Goal: Information Seeking & Learning: Find specific fact

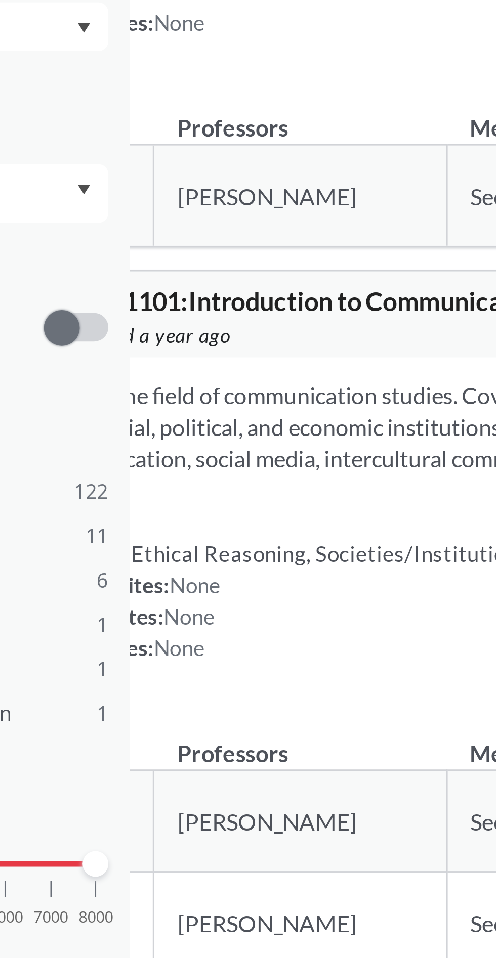
scroll to position [11, 0]
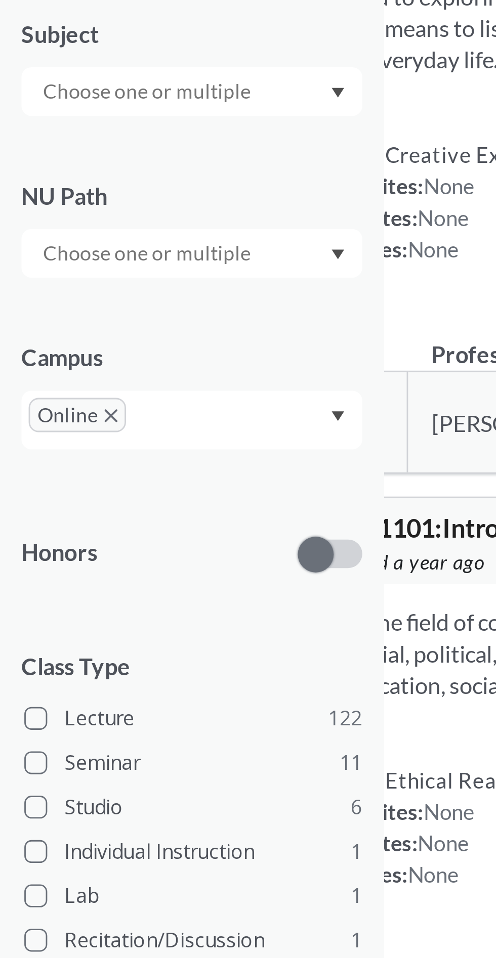
click at [39, 273] on icon "X to remove pill" at bounding box center [39, 271] width 5 height 5
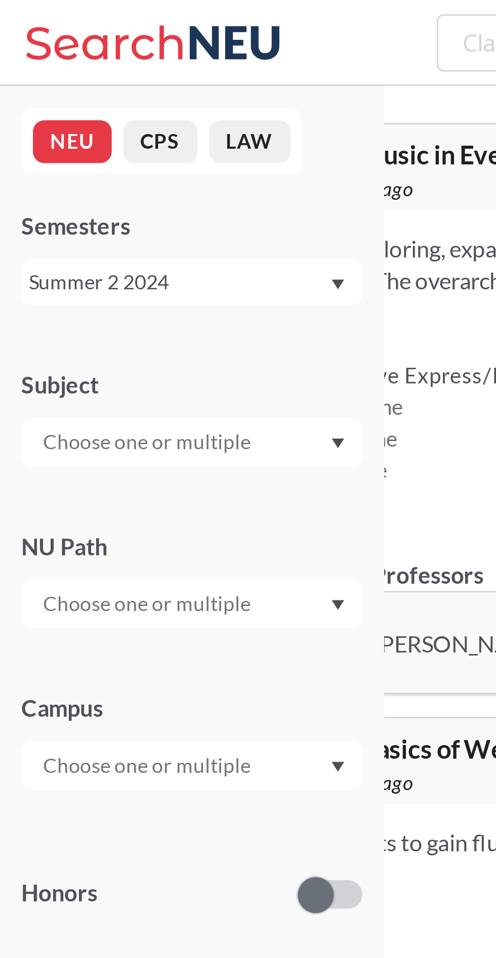
click at [27, 100] on div "Summer 2 2024" at bounding box center [63, 99] width 106 height 11
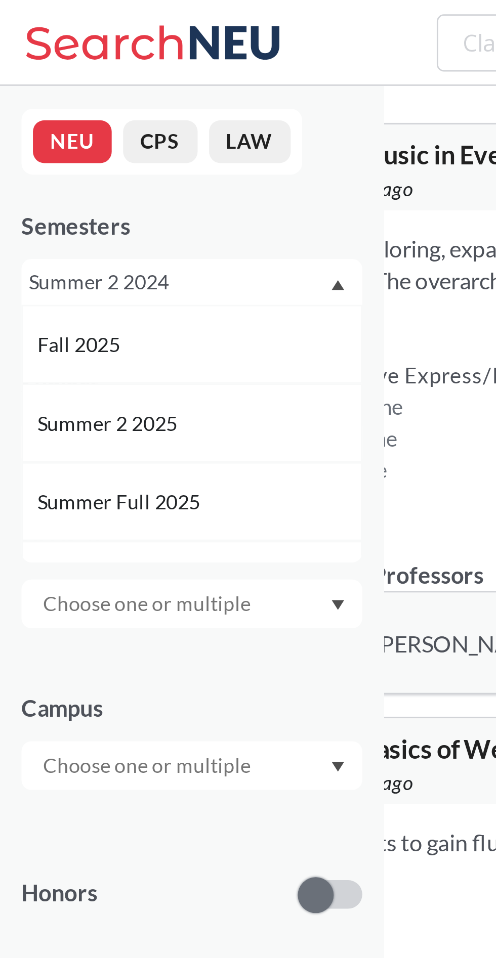
click at [31, 118] on span "Fall 2025" at bounding box center [28, 121] width 31 height 11
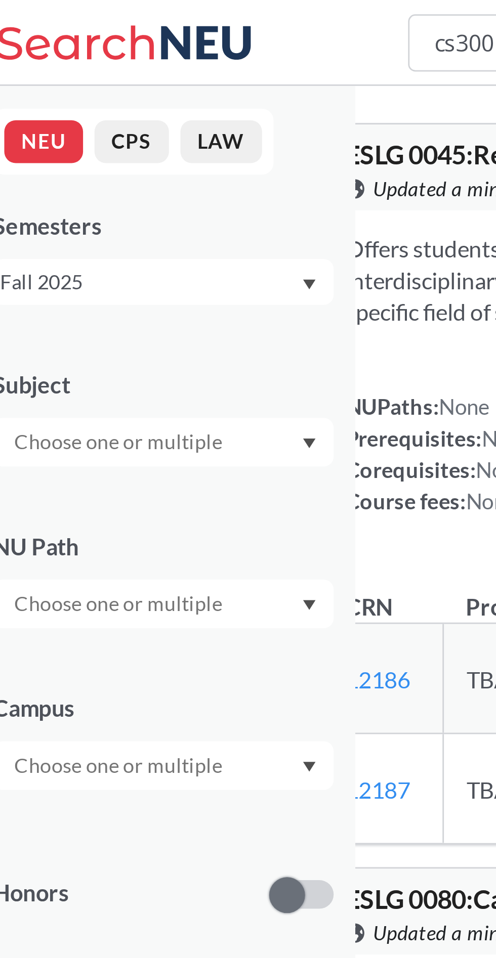
type input "cs3001"
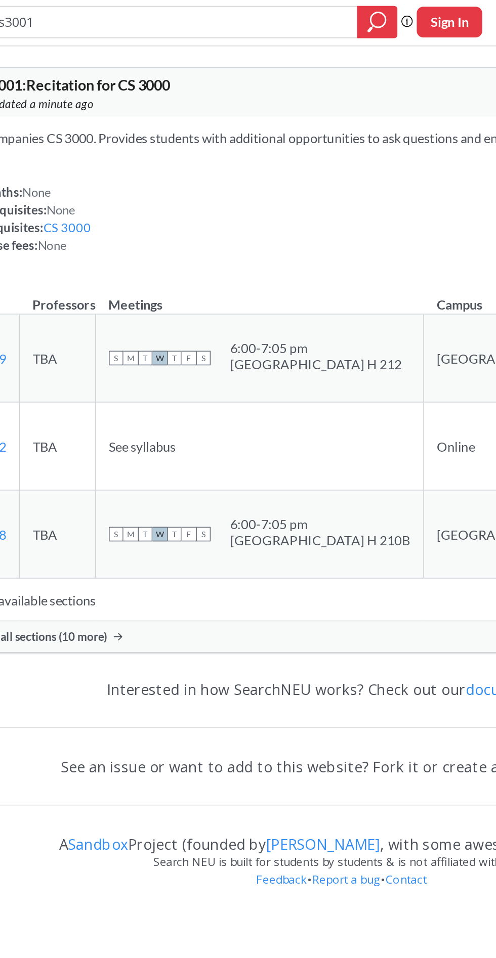
click at [213, 405] on span "Show all sections (10 more)" at bounding box center [192, 400] width 86 height 9
